Goal: Task Accomplishment & Management: Manage account settings

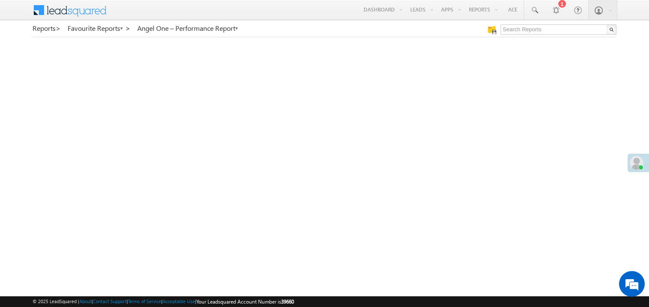
click at [0, 0] on link "My Favourite Reports" at bounding box center [0, 0] width 0 height 0
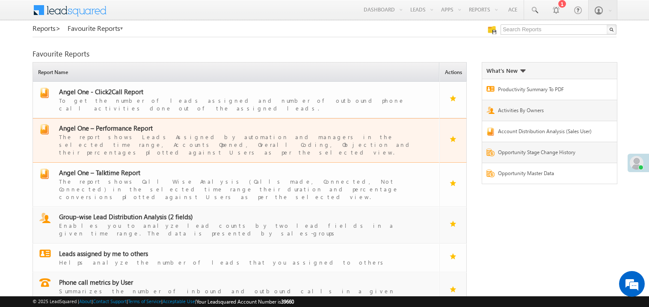
click at [131, 125] on span "Angel One – Performance Report" at bounding box center [106, 128] width 94 height 9
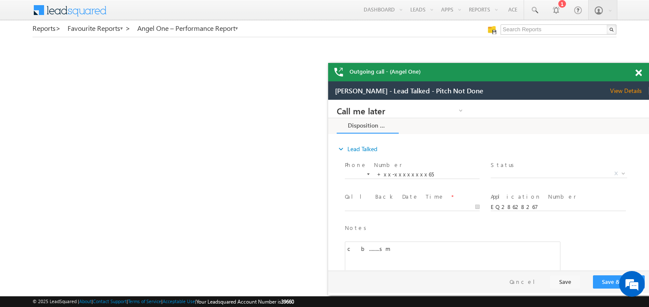
click at [641, 70] on span at bounding box center [638, 72] width 6 height 7
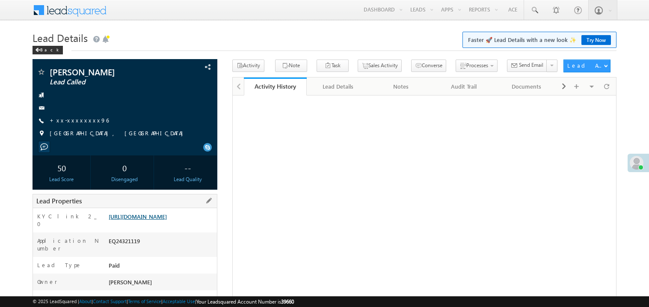
click at [151, 220] on link "[URL][DOMAIN_NAME]" at bounding box center [138, 216] width 58 height 7
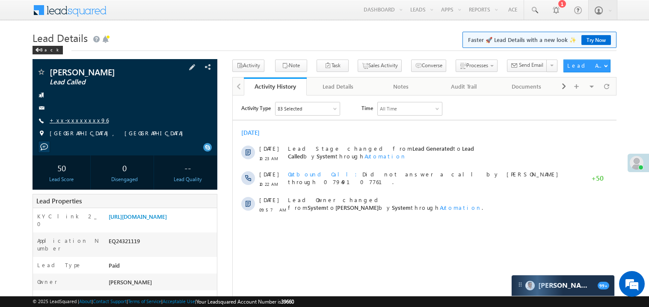
click at [77, 121] on link "+xx-xxxxxxxx96" at bounding box center [79, 119] width 59 height 7
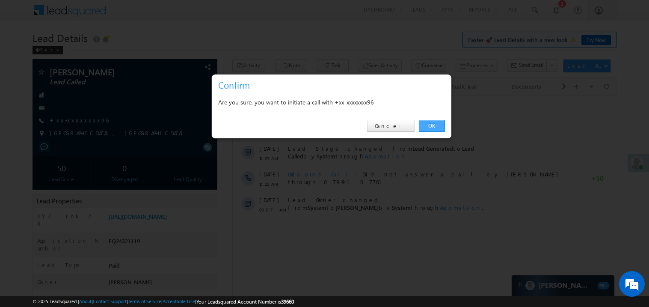
click at [429, 124] on link "OK" at bounding box center [432, 126] width 26 height 12
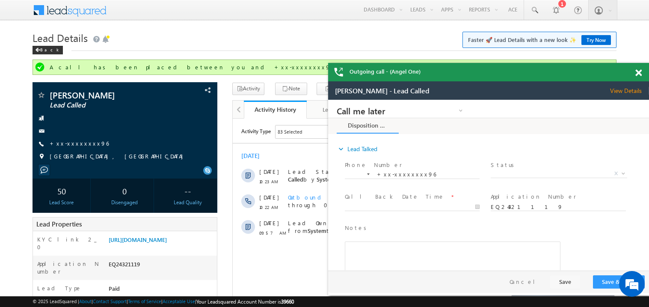
click at [640, 73] on span at bounding box center [638, 72] width 6 height 7
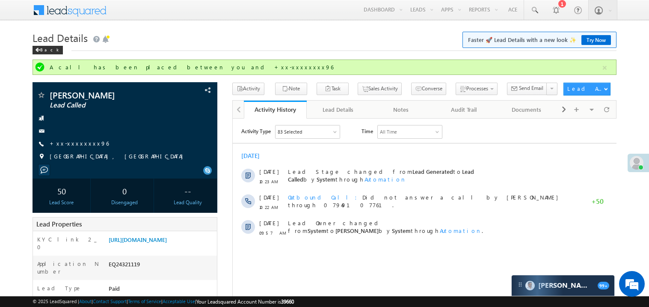
click at [353, 148] on div "Today 10 Sep 10:23 AM Lead Stage changed from Lead Generated to Lead Called by …" at bounding box center [424, 193] width 384 height 93
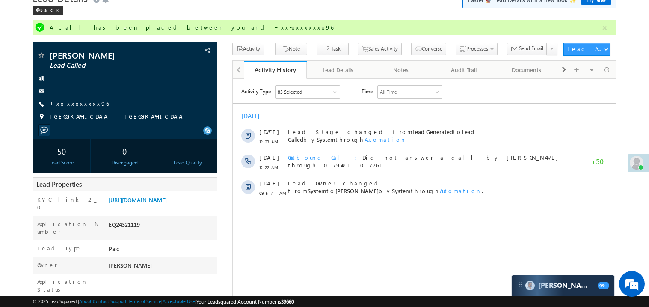
scroll to position [34, 0]
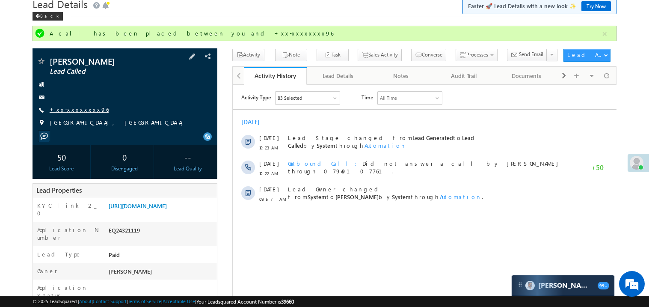
click at [81, 111] on link "+xx-xxxxxxxx96" at bounding box center [79, 109] width 59 height 7
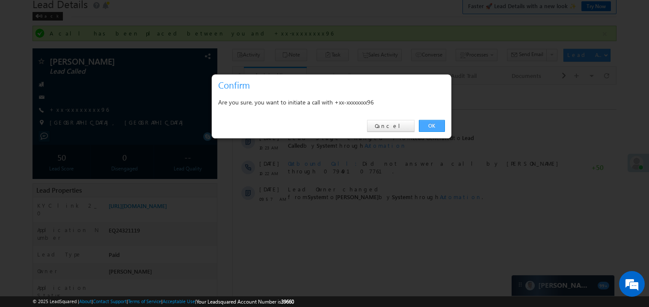
click at [431, 127] on link "OK" at bounding box center [432, 126] width 26 height 12
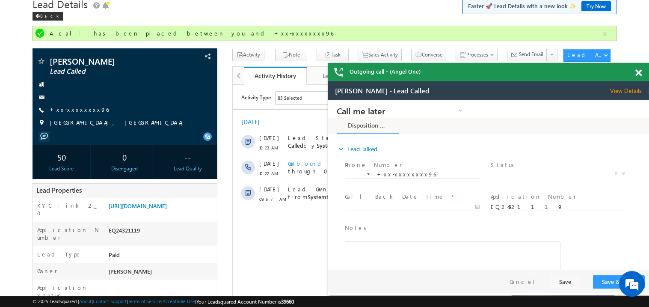
scroll to position [0, 0]
click at [641, 72] on span at bounding box center [638, 72] width 6 height 7
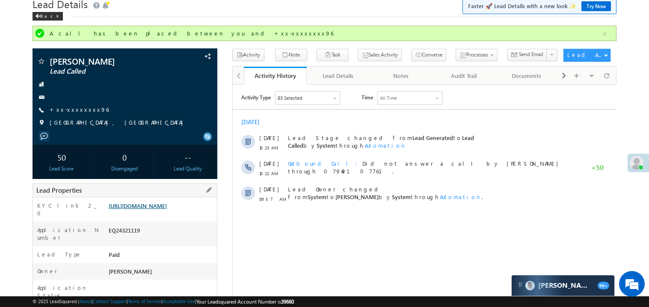
click at [154, 209] on link "https://angelbroking1-pk3em7sa.customui-test.leadsquared.com?leadId=2fcf2840-ea…" at bounding box center [138, 205] width 58 height 7
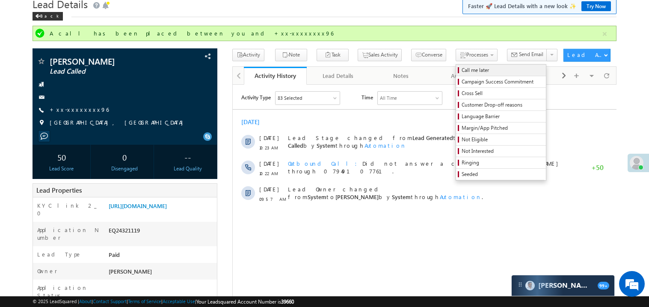
click at [462, 68] on span "Call me later" at bounding box center [502, 70] width 81 height 8
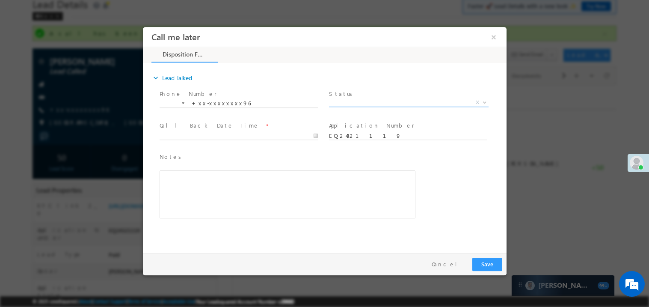
click at [350, 103] on span "X" at bounding box center [409, 102] width 160 height 9
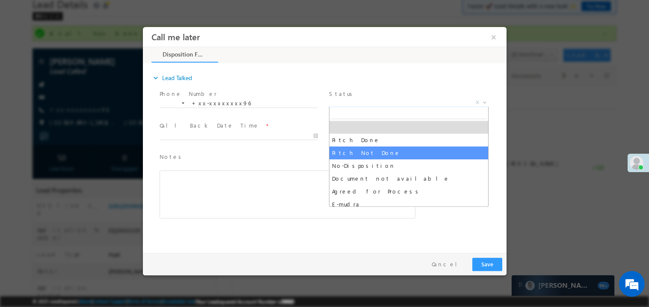
select select "Pitch Not Done"
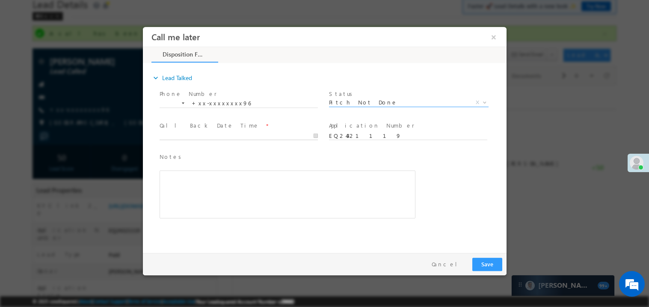
click at [172, 136] on body "Call me later ×" at bounding box center [325, 138] width 364 height 222
type input "09/10/25 12:18 PM"
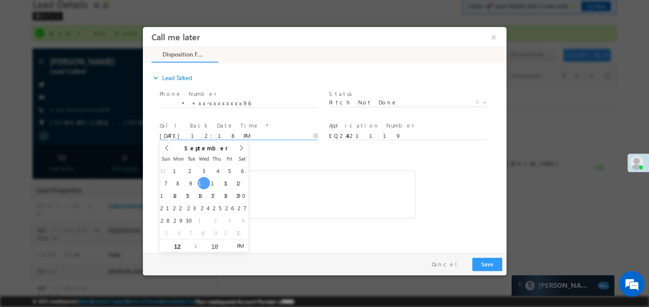
click at [280, 183] on div "Rich Text Editor, 40788eee-0fb2-11ec-a811-0adc8a9d82c2__tab1__section1__Notes__…" at bounding box center [287, 194] width 256 height 48
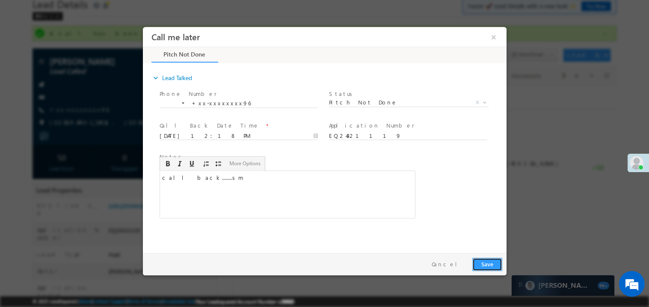
click at [484, 263] on button "Save" at bounding box center [487, 263] width 30 height 13
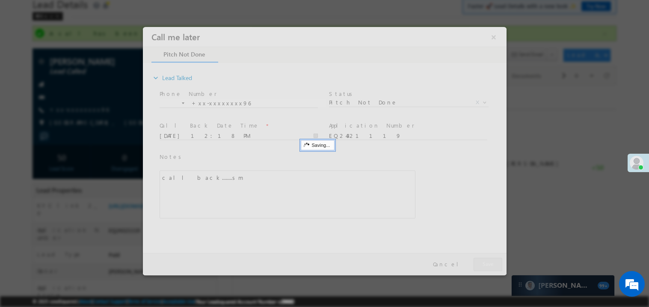
click at [484, 263] on div at bounding box center [325, 151] width 364 height 248
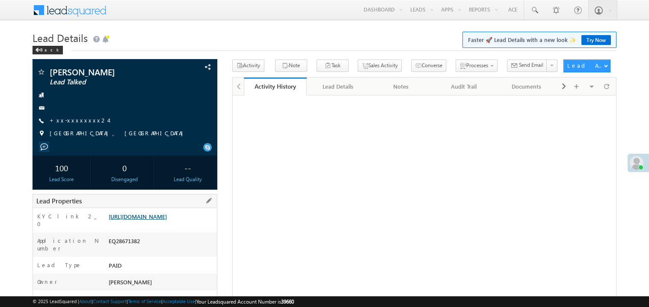
click at [167, 220] on link "https://angelbroking1-pk3em7sa.customui-test.leadsquared.com?leadId=a7d833de-2f…" at bounding box center [138, 216] width 58 height 7
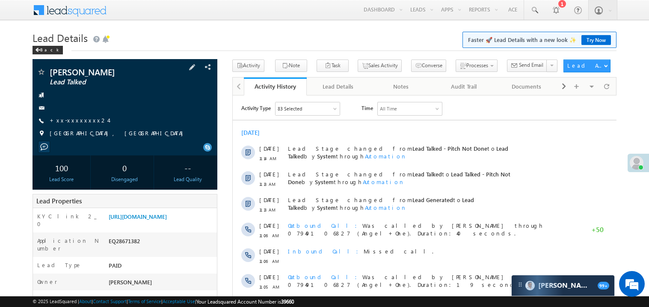
click at [77, 125] on span "+xx-xxxxxxxx24" at bounding box center [79, 120] width 59 height 9
click at [83, 118] on link "+xx-xxxxxxxx24" at bounding box center [79, 119] width 59 height 7
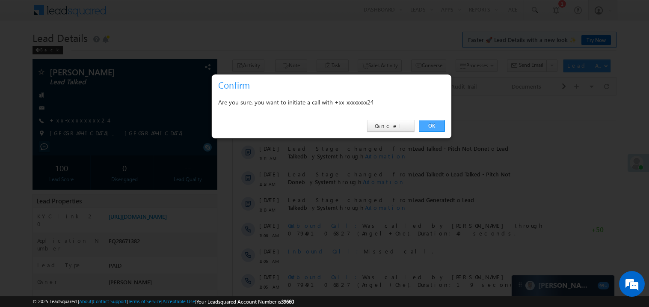
click at [427, 128] on link "OK" at bounding box center [432, 126] width 26 height 12
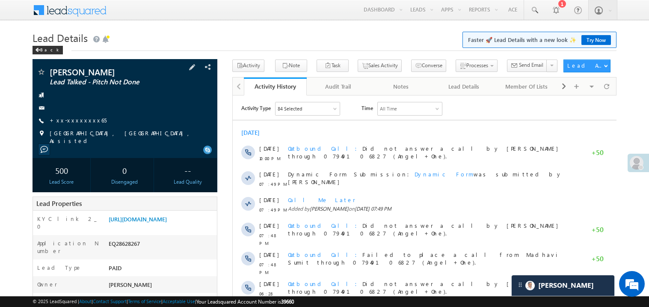
click at [77, 125] on span "+xx-xxxxxxxx65" at bounding box center [78, 120] width 57 height 9
click at [79, 122] on link "+xx-xxxxxxxx65" at bounding box center [78, 119] width 57 height 7
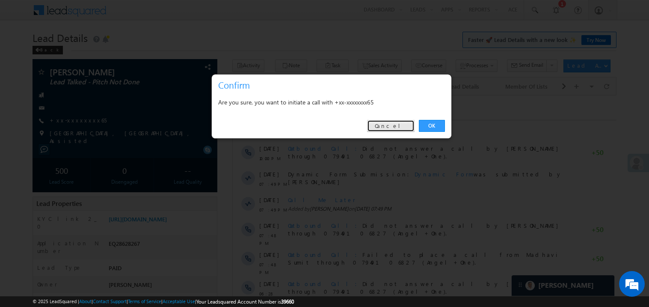
click at [409, 128] on link "Cancel" at bounding box center [391, 126] width 48 height 12
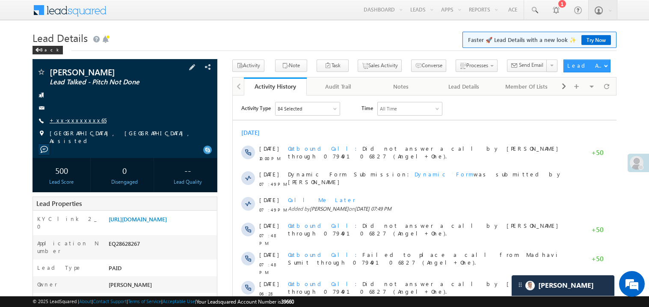
click at [80, 122] on link "+xx-xxxxxxxx65" at bounding box center [78, 119] width 57 height 7
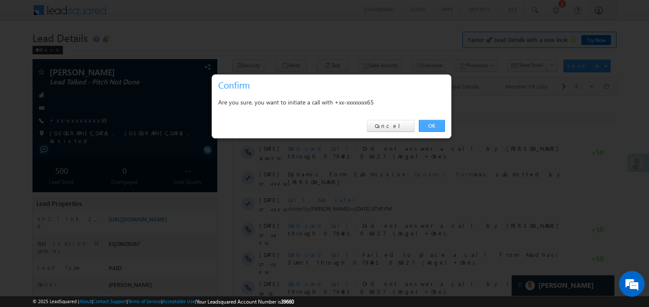
click at [431, 126] on link "OK" at bounding box center [432, 126] width 26 height 12
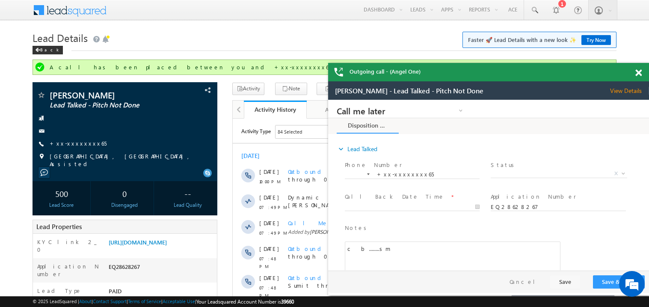
click at [639, 74] on span at bounding box center [638, 72] width 6 height 7
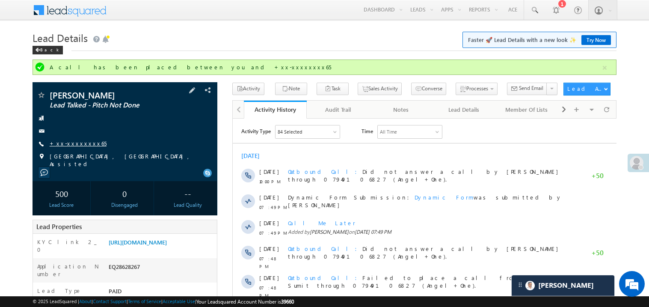
click at [74, 141] on link "+xx-xxxxxxxx65" at bounding box center [78, 143] width 57 height 7
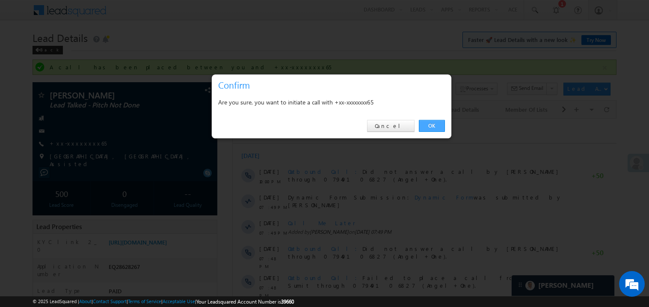
click at [431, 125] on link "OK" at bounding box center [432, 126] width 26 height 12
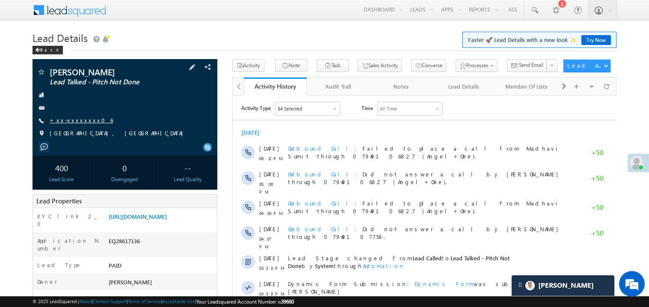
click at [79, 122] on link "+xx-xxxxxxxx06" at bounding box center [81, 119] width 63 height 7
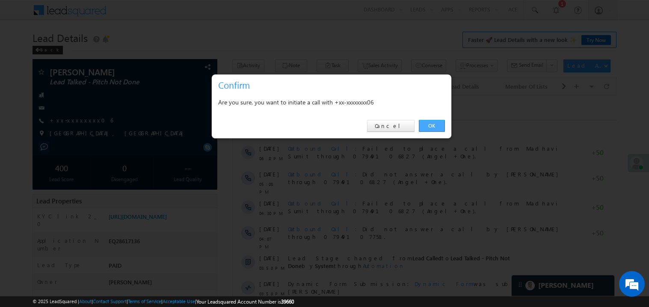
click at [435, 125] on link "OK" at bounding box center [432, 126] width 26 height 12
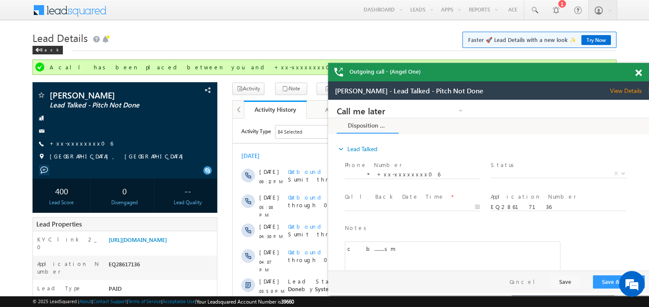
click at [640, 74] on span at bounding box center [638, 72] width 6 height 7
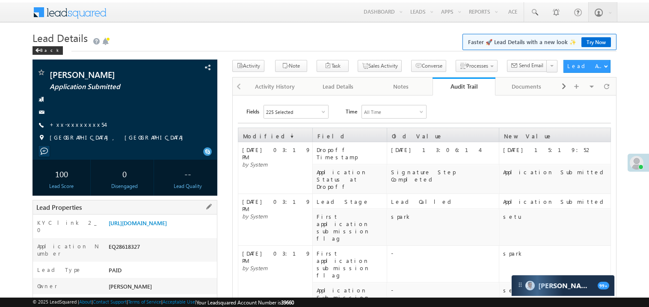
scroll to position [51, 0]
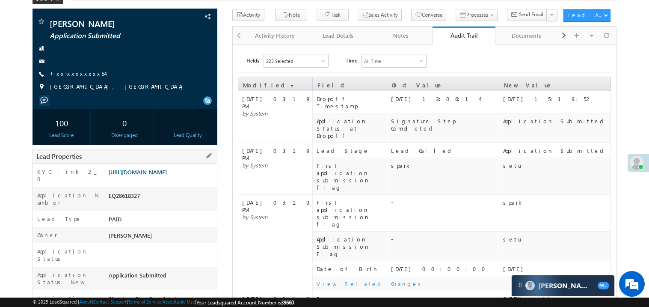
click at [153, 175] on link "https://angelbroking1-pk3em7sa.customui-test.leadsquared.com?leadId=4bd87ca6-8d…" at bounding box center [138, 171] width 58 height 7
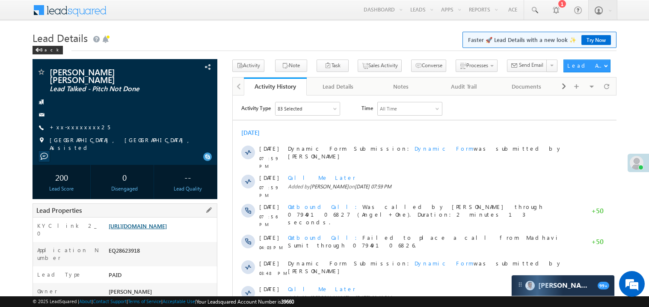
click at [152, 222] on link "[URL][DOMAIN_NAME]" at bounding box center [138, 225] width 58 height 7
click at [80, 123] on link "+xx-xxxxxxxx25" at bounding box center [80, 126] width 60 height 7
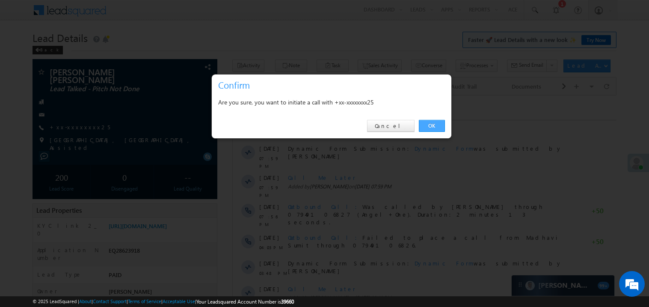
click at [434, 122] on link "OK" at bounding box center [432, 126] width 26 height 12
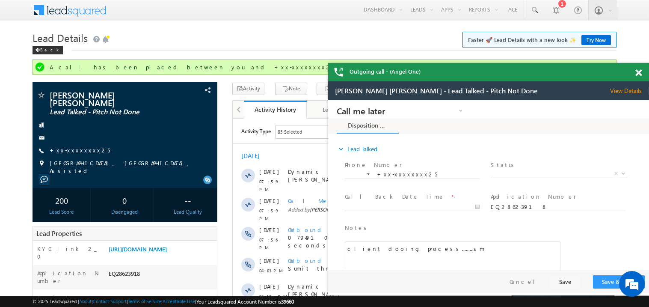
click at [640, 73] on span at bounding box center [638, 72] width 6 height 7
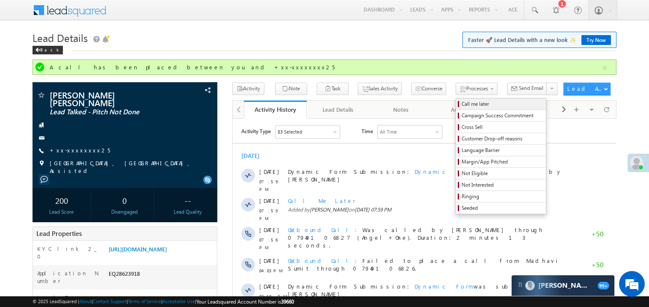
click at [462, 103] on span "Call me later" at bounding box center [502, 104] width 81 height 8
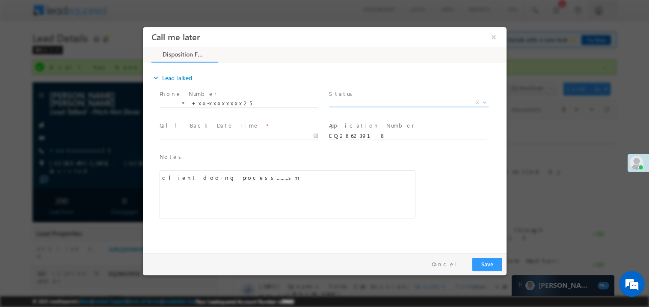
click at [346, 104] on span "X" at bounding box center [409, 102] width 160 height 9
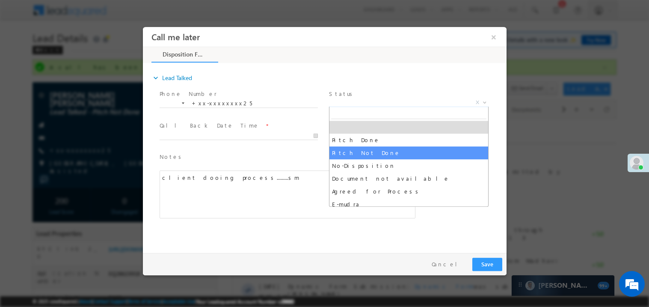
select select "Pitch Not Done"
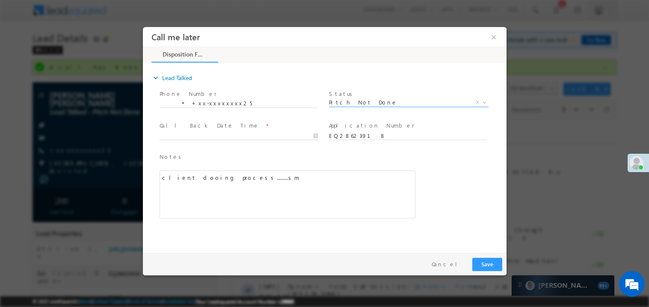
click at [177, 133] on body "Call me later ×" at bounding box center [325, 138] width 364 height 222
type input "09/10/25 12:35 PM"
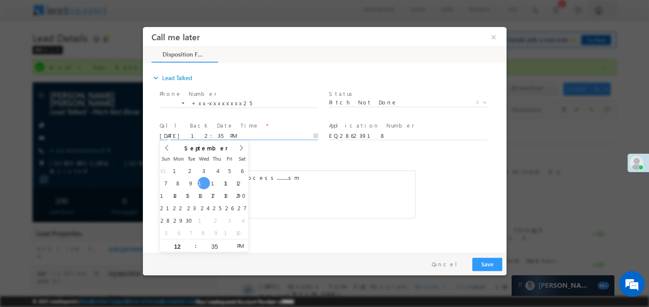
click at [327, 194] on div "client dooing process.........sm" at bounding box center [287, 194] width 256 height 48
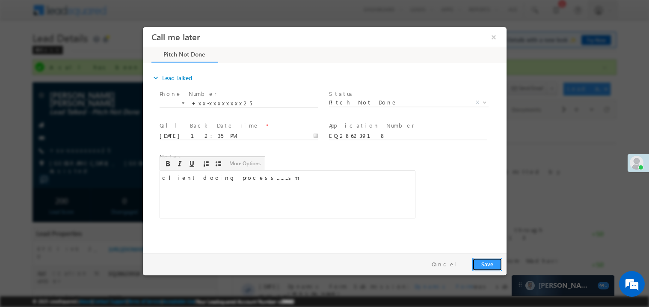
click at [493, 262] on button "Save" at bounding box center [487, 263] width 30 height 13
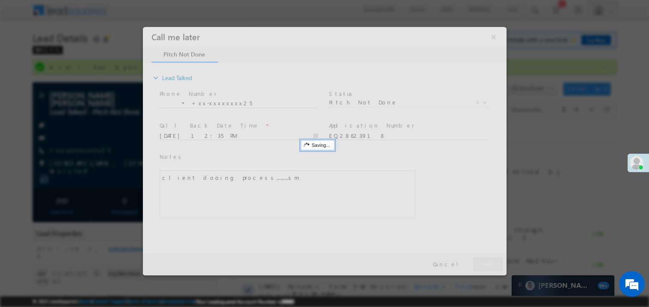
click at [493, 262] on div at bounding box center [325, 151] width 364 height 248
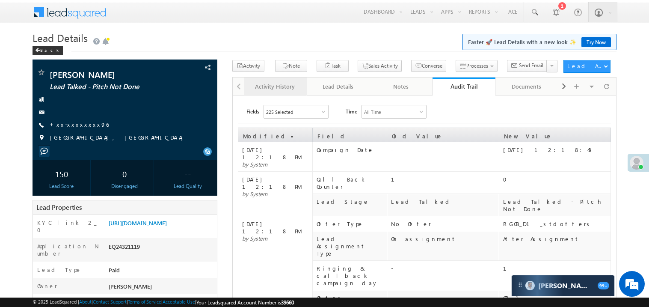
click at [281, 84] on div "Activity History" at bounding box center [275, 86] width 48 height 10
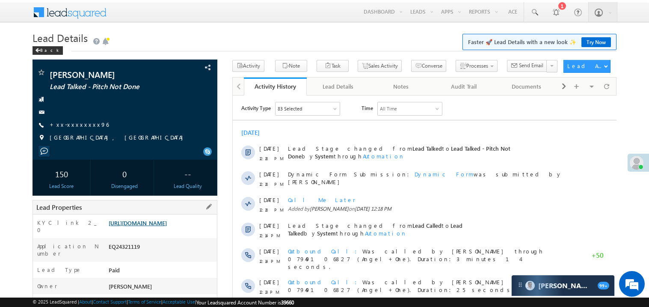
click at [161, 226] on link "[URL][DOMAIN_NAME]" at bounding box center [138, 222] width 58 height 7
click at [76, 121] on link "+xx-xxxxxxxx96" at bounding box center [79, 124] width 59 height 7
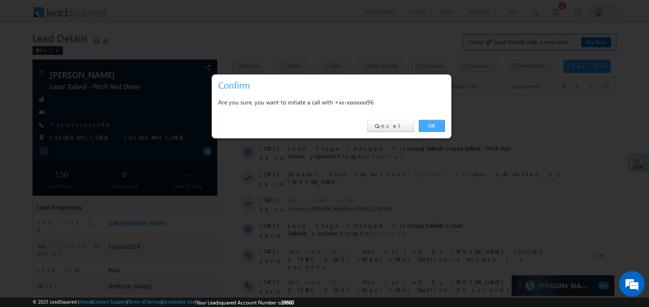
click at [432, 124] on link "OK" at bounding box center [432, 126] width 26 height 12
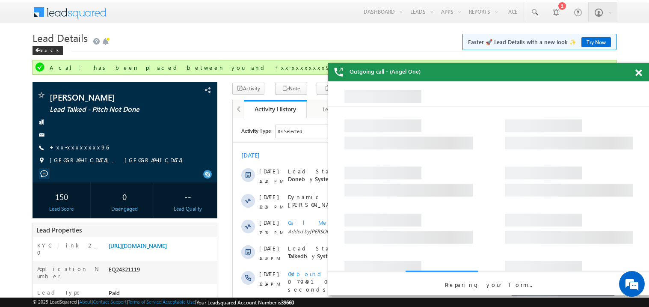
click at [641, 73] on span at bounding box center [638, 72] width 6 height 7
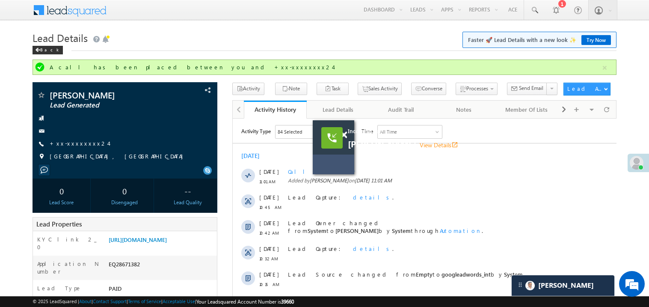
drag, startPoint x: 381, startPoint y: 156, endPoint x: 291, endPoint y: 148, distance: 89.8
click at [313, 148] on div "Incoming call Javed Ahmad View Details open_in_new" at bounding box center [334, 147] width 42 height 54
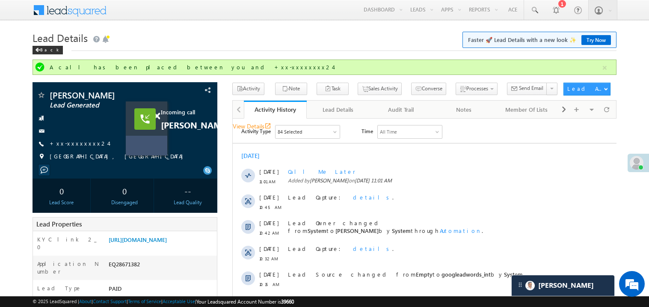
drag, startPoint x: 287, startPoint y: 148, endPoint x: 142, endPoint y: 136, distance: 145.6
click at [142, 136] on div "Incoming call Javed Ahmad View Details open_in_new" at bounding box center [147, 128] width 42 height 54
click at [158, 116] on span at bounding box center [157, 116] width 6 height 7
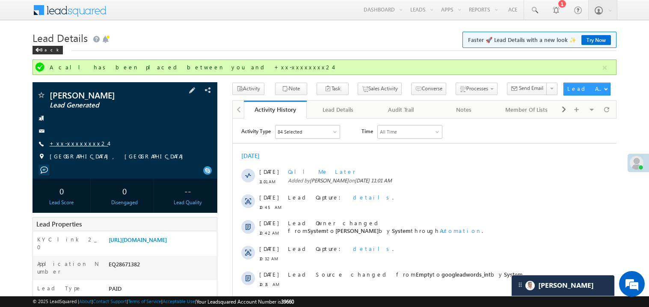
click at [80, 144] on link "+xx-xxxxxxxx24" at bounding box center [79, 143] width 59 height 7
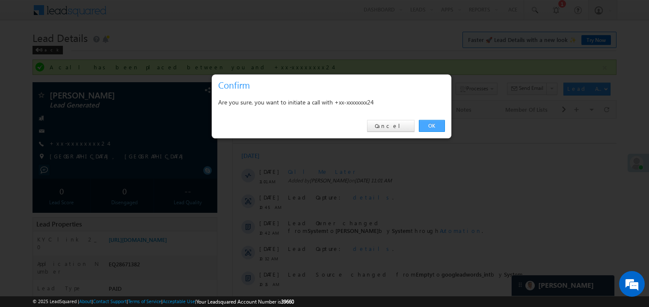
click at [432, 127] on link "OK" at bounding box center [432, 126] width 26 height 12
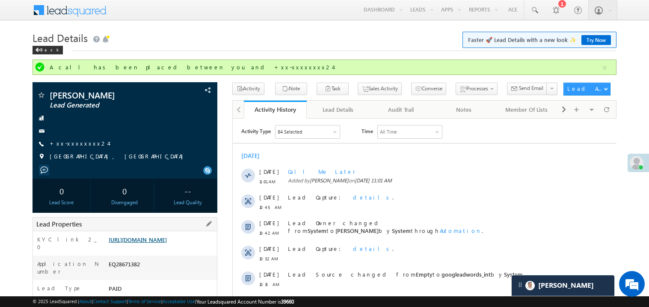
click at [167, 243] on link "https://angelbroking1-pk3em7sa.customui-test.leadsquared.com?leadId=a7d833de-2f…" at bounding box center [138, 239] width 58 height 7
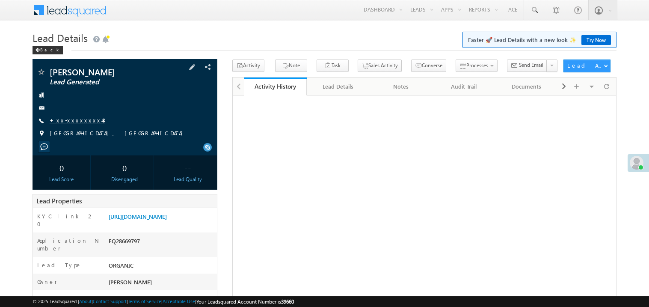
click at [83, 122] on link "+xx-xxxxxxxx43" at bounding box center [78, 119] width 56 height 7
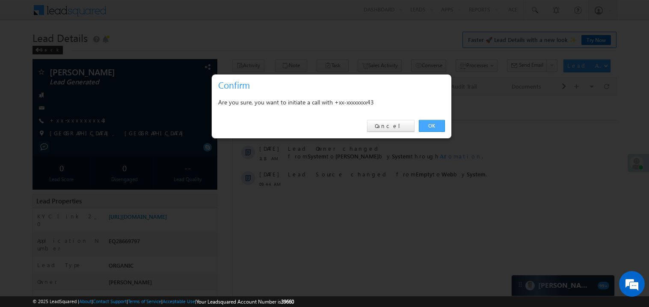
click at [433, 122] on link "OK" at bounding box center [432, 126] width 26 height 12
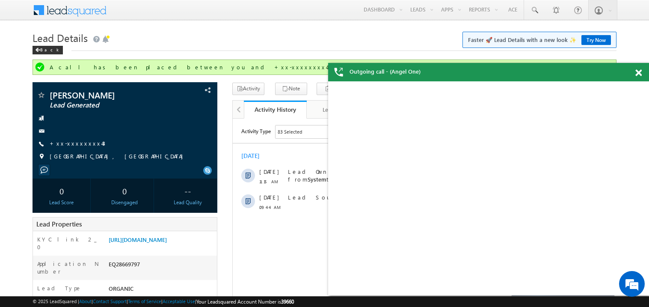
click at [640, 73] on span at bounding box center [638, 72] width 6 height 7
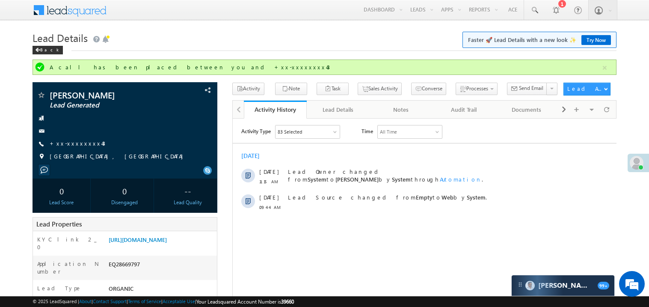
scroll to position [17, 0]
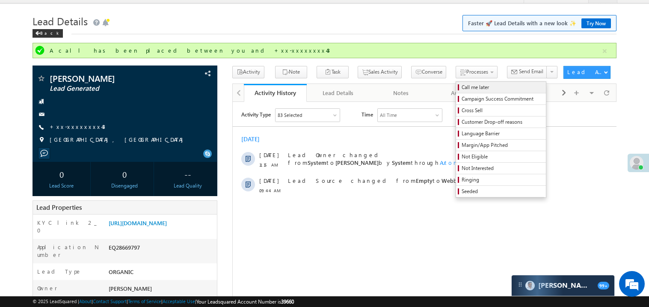
click at [462, 90] on span "Call me later" at bounding box center [502, 87] width 81 height 8
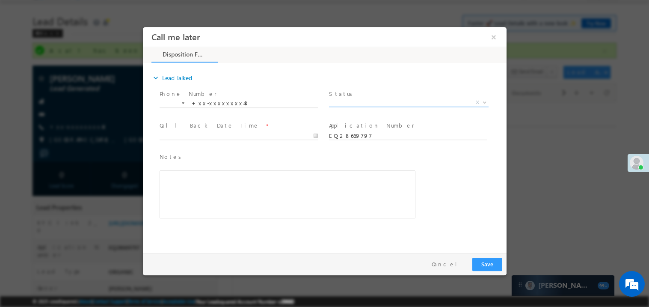
scroll to position [0, 0]
click at [347, 99] on span "X" at bounding box center [409, 102] width 160 height 9
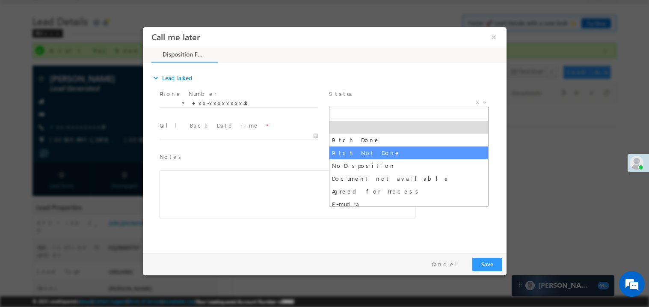
select select "Pitch Not Done"
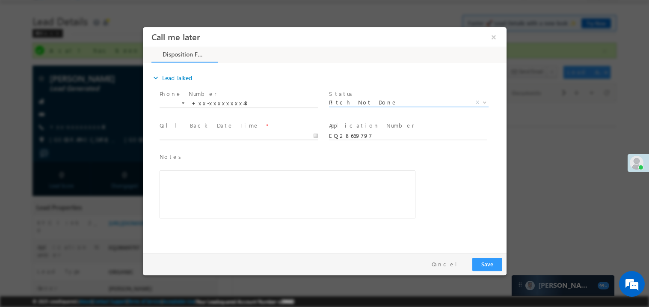
click at [188, 134] on body "Call me later ×" at bounding box center [325, 138] width 364 height 222
type input "09/10/25 12:38 PM"
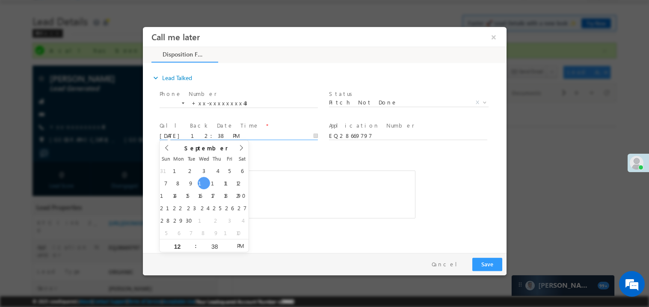
click at [295, 198] on div "Rich Text Editor, 40788eee-0fb2-11ec-a811-0adc8a9d82c2__tab1__section1__Notes__…" at bounding box center [287, 194] width 256 height 48
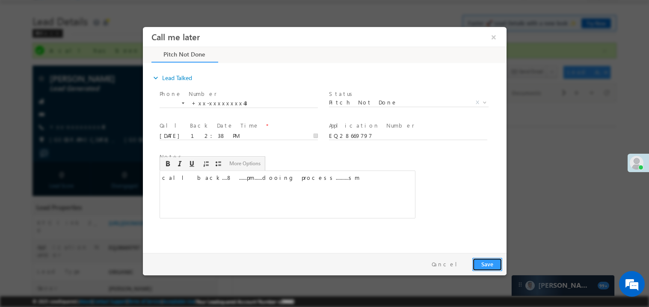
click at [488, 266] on button "Save" at bounding box center [487, 263] width 30 height 13
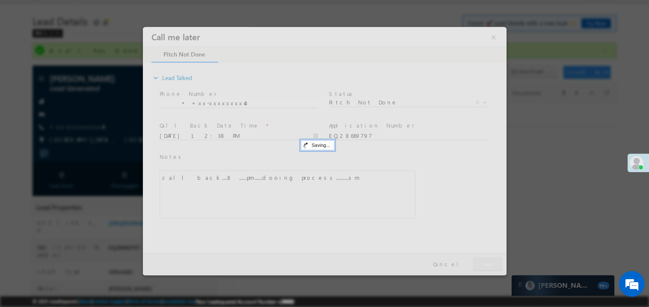
click at [488, 266] on div at bounding box center [325, 151] width 364 height 248
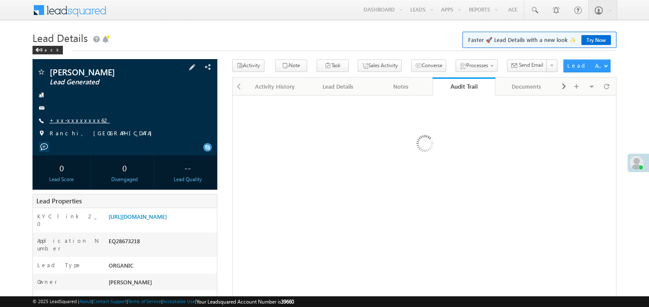
click at [70, 120] on link "+xx-xxxxxxxx62" at bounding box center [80, 119] width 60 height 7
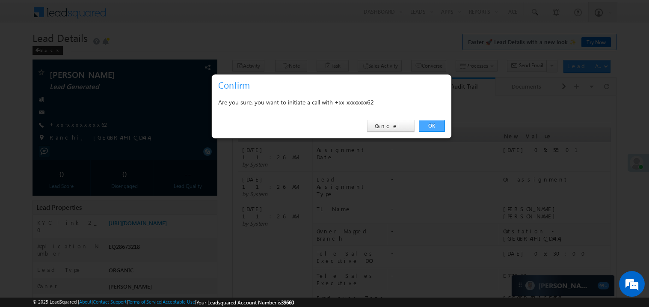
click at [429, 127] on link "OK" at bounding box center [432, 126] width 26 height 12
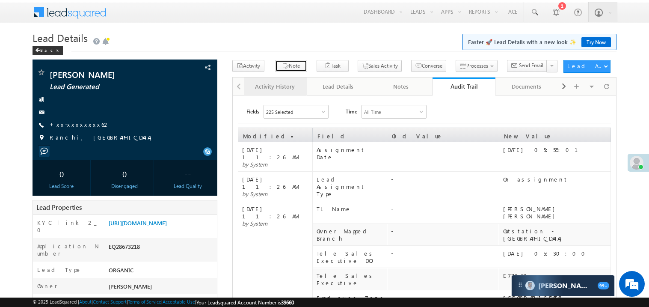
click at [299, 72] on button "Note" at bounding box center [291, 66] width 32 height 12
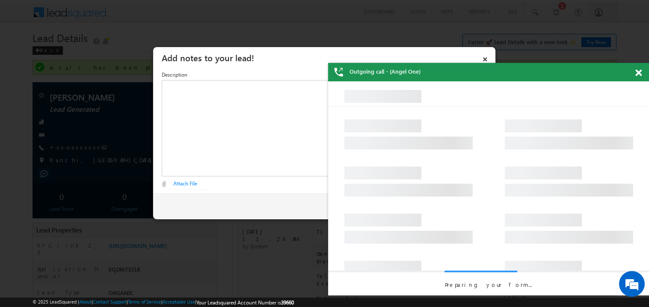
click at [635, 74] on div "Outgoing call - (Angel One)" at bounding box center [488, 72] width 321 height 18
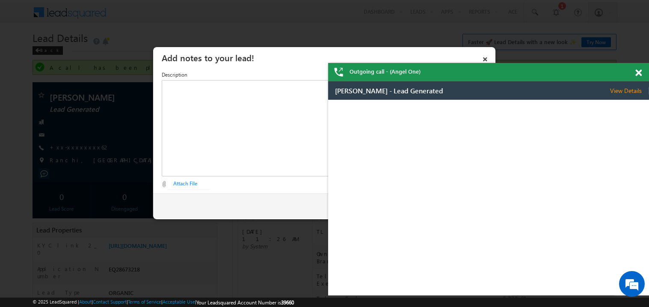
click at [638, 74] on span at bounding box center [638, 72] width 6 height 7
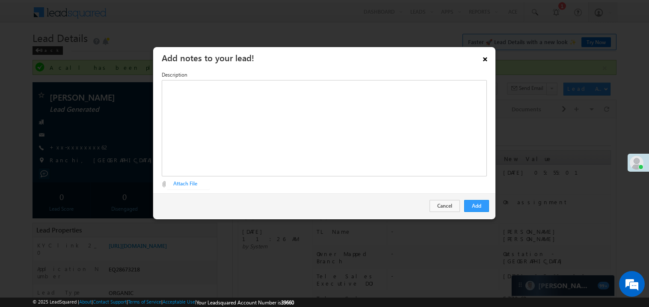
click at [492, 62] on link "×" at bounding box center [485, 57] width 15 height 15
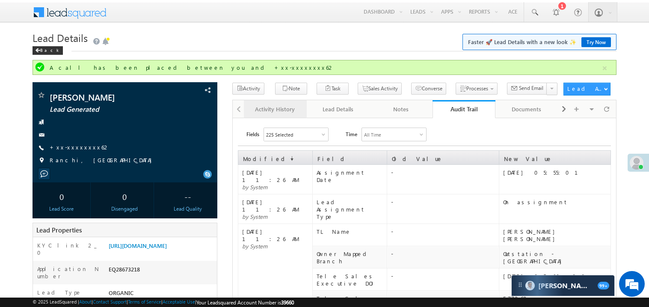
click at [283, 107] on div "Activity History" at bounding box center [275, 109] width 48 height 10
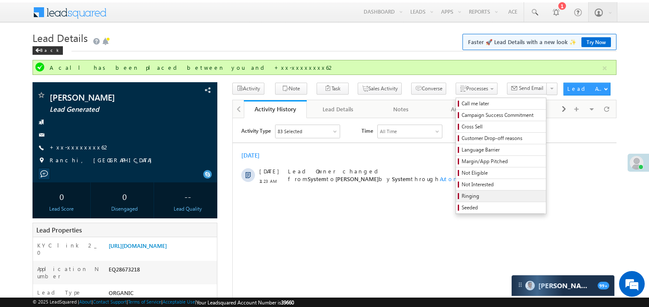
click at [462, 198] on span "Ringing" at bounding box center [502, 196] width 81 height 8
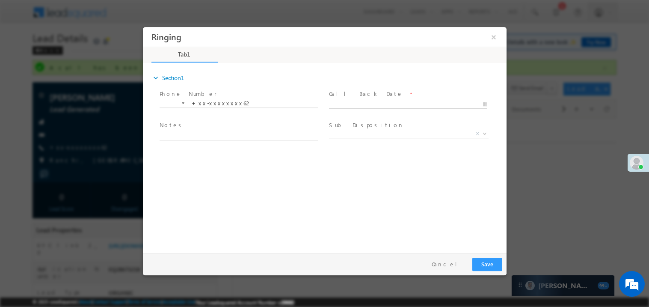
click at [355, 103] on body "Ringing ×" at bounding box center [325, 138] width 364 height 222
type input "09/10/25 12:39 PM"
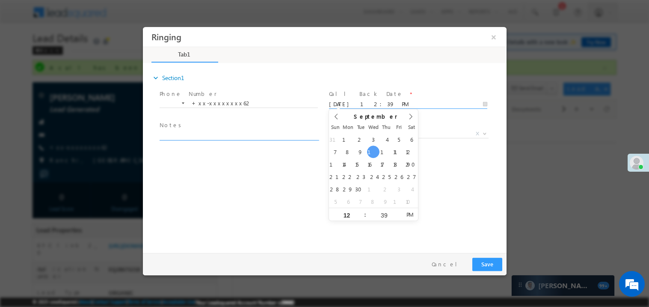
click at [216, 136] on textarea at bounding box center [238, 135] width 158 height 10
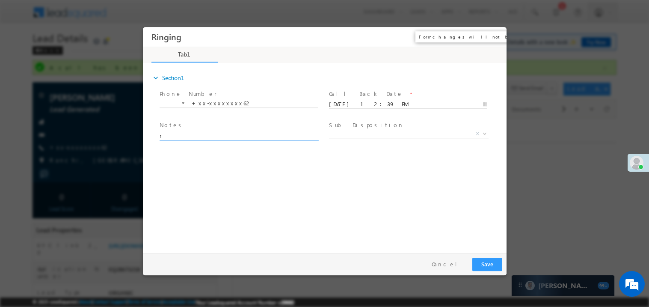
type textarea "r"
click at [496, 38] on button "×" at bounding box center [493, 37] width 15 height 16
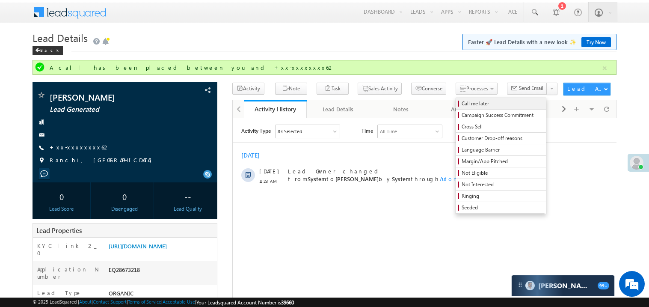
click at [462, 104] on span "Call me later" at bounding box center [502, 104] width 81 height 8
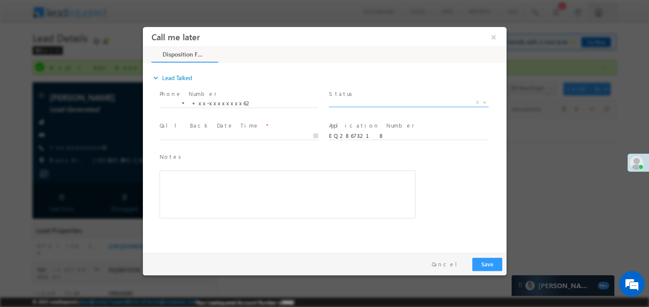
click at [349, 104] on span "X" at bounding box center [409, 102] width 160 height 9
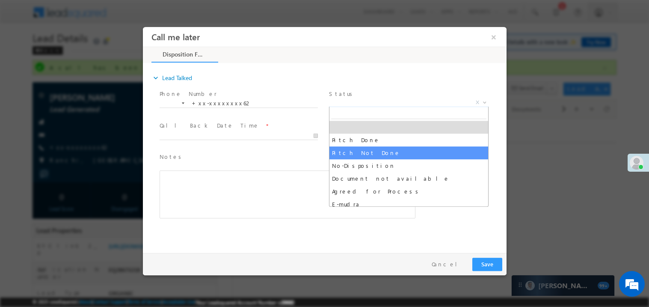
select select "Pitch Not Done"
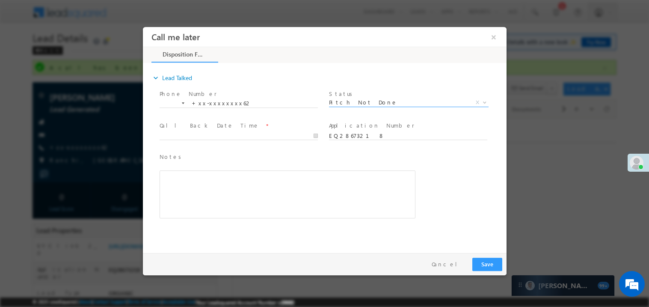
click at [229, 139] on span at bounding box center [238, 143] width 158 height 9
click at [211, 134] on body "Call me later ×" at bounding box center [325, 138] width 364 height 222
type input "09/10/25 12:40 PM"
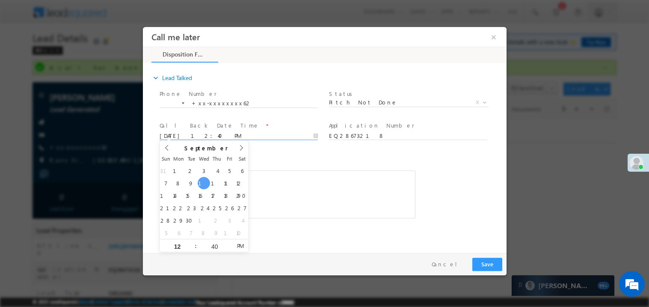
click at [274, 201] on div "Rich Text Editor, 40788eee-0fb2-11ec-a811-0adc8a9d82c2__tab1__section1__Notes__…" at bounding box center [287, 194] width 256 height 48
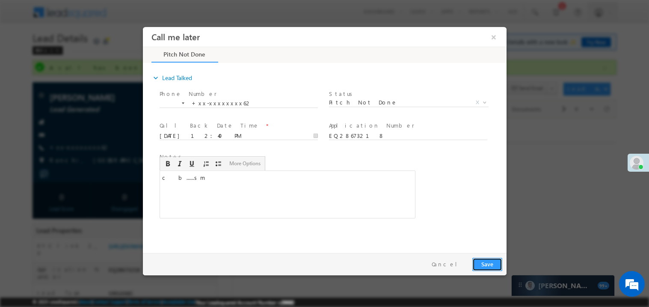
click at [481, 264] on button "Save" at bounding box center [487, 263] width 30 height 13
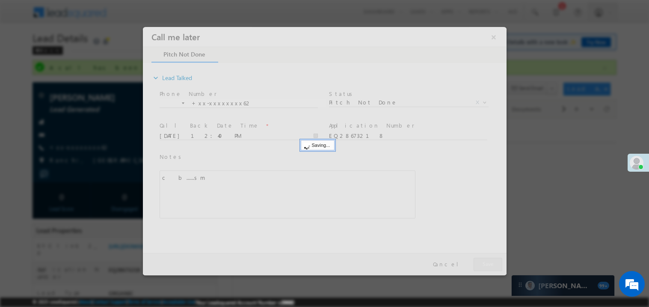
click at [481, 264] on div at bounding box center [325, 151] width 364 height 248
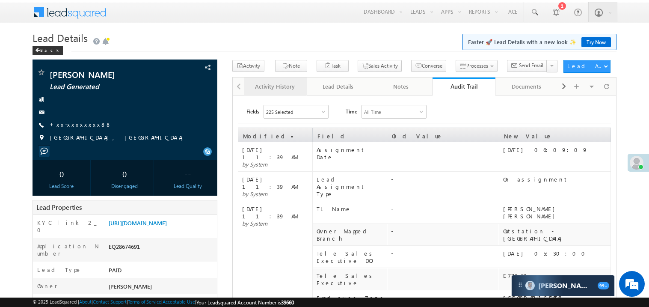
click at [268, 91] on div "Activity History" at bounding box center [275, 86] width 48 height 10
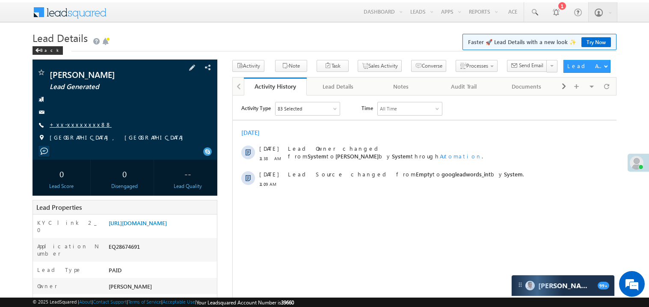
click at [71, 125] on link "+xx-xxxxxxxx88" at bounding box center [81, 124] width 62 height 7
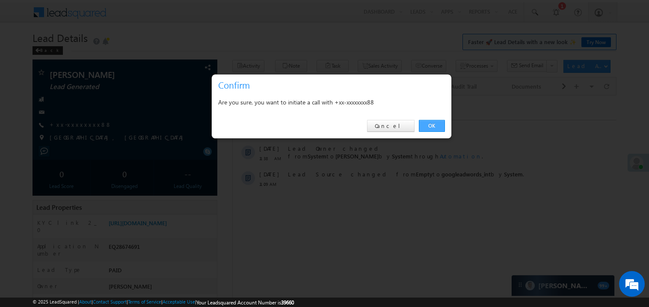
click at [428, 126] on link "OK" at bounding box center [432, 126] width 26 height 12
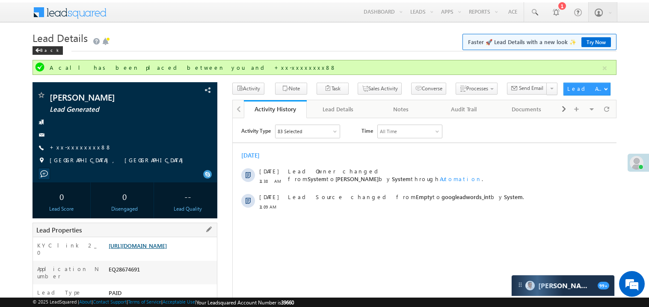
click at [168, 233] on div "Lead Properties" at bounding box center [125, 230] width 185 height 15
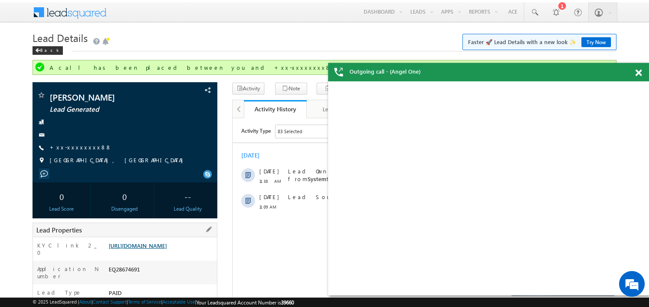
click at [158, 246] on link "[URL][DOMAIN_NAME]" at bounding box center [138, 245] width 58 height 7
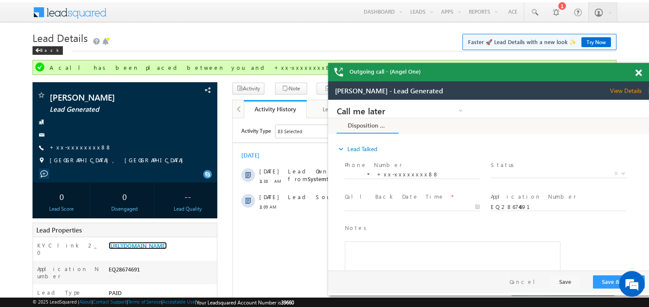
click at [638, 71] on span at bounding box center [638, 72] width 6 height 7
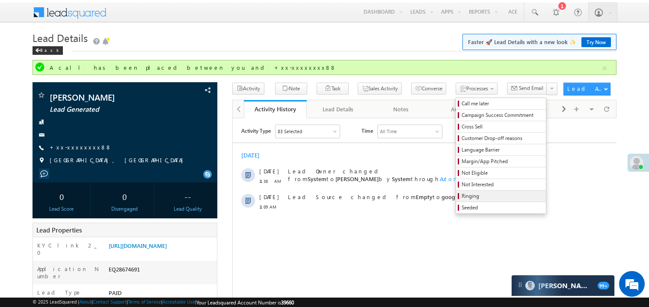
click at [462, 198] on span "Ringing" at bounding box center [502, 196] width 81 height 8
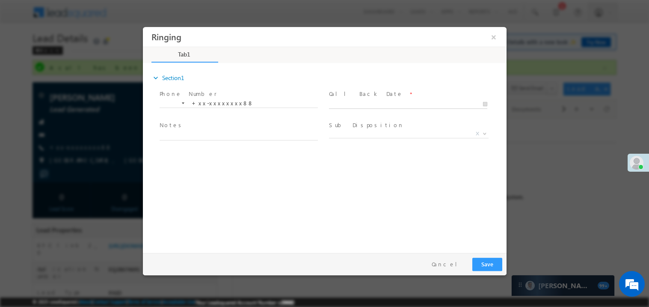
click at [348, 107] on body "Ringing ×" at bounding box center [325, 138] width 364 height 222
type input "[DATE] 12:41 PM"
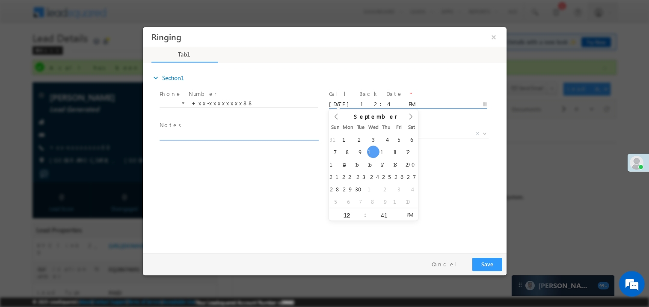
click at [210, 137] on textarea at bounding box center [238, 135] width 158 height 10
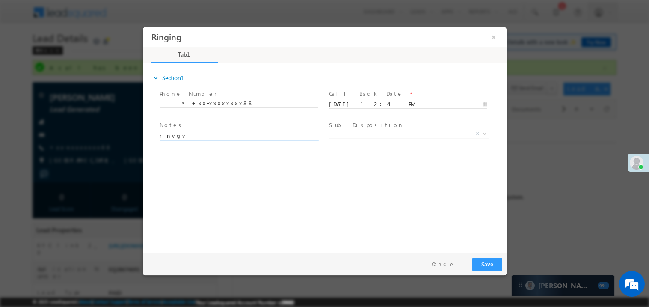
type textarea "rinvgv"
click at [477, 264] on button "Save" at bounding box center [487, 263] width 30 height 13
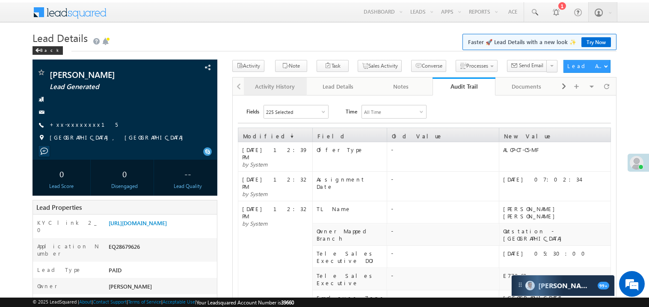
click at [270, 89] on div "Activity History" at bounding box center [275, 86] width 48 height 10
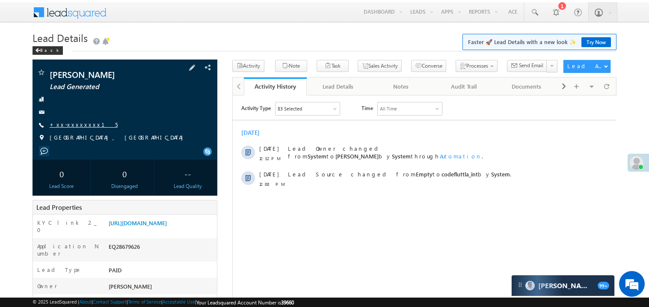
click at [78, 125] on link "+xx-xxxxxxxx15" at bounding box center [84, 124] width 68 height 7
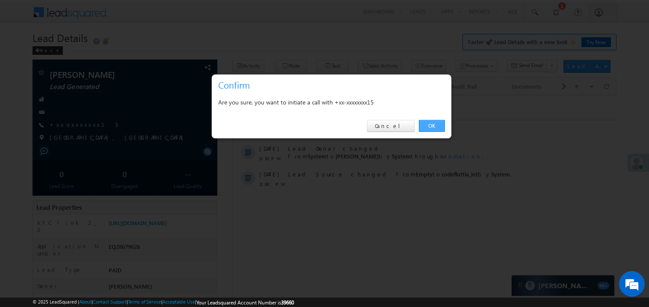
click at [433, 127] on link "OK" at bounding box center [432, 126] width 26 height 12
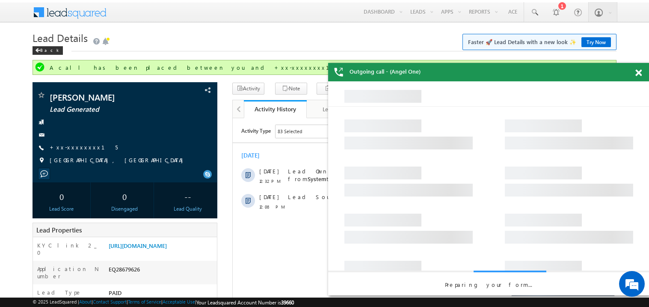
click at [639, 73] on span at bounding box center [638, 72] width 6 height 7
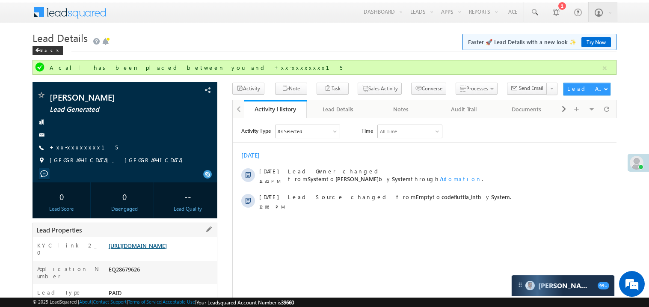
click at [167, 249] on link "[URL][DOMAIN_NAME]" at bounding box center [138, 245] width 58 height 7
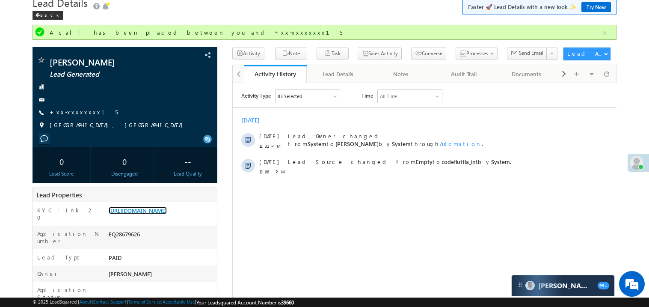
scroll to position [34, 0]
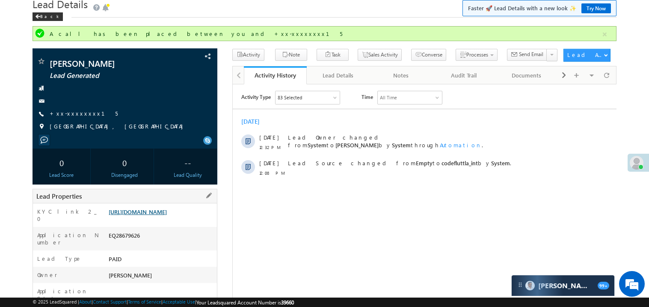
click at [159, 215] on link "[URL][DOMAIN_NAME]" at bounding box center [138, 211] width 58 height 7
